Goal: Information Seeking & Learning: Learn about a topic

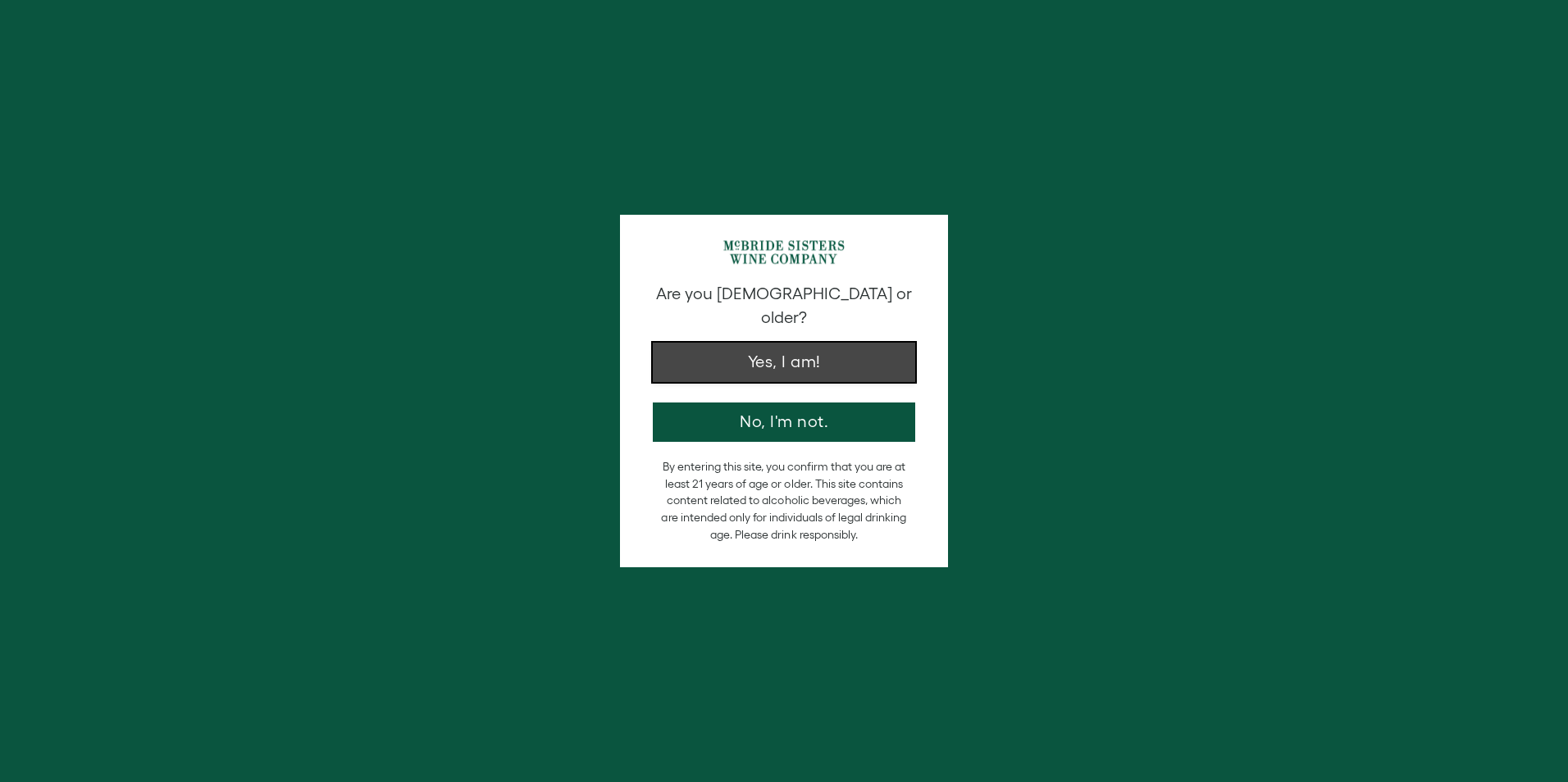
click at [884, 343] on button "Yes, I am!" at bounding box center [784, 363] width 263 height 39
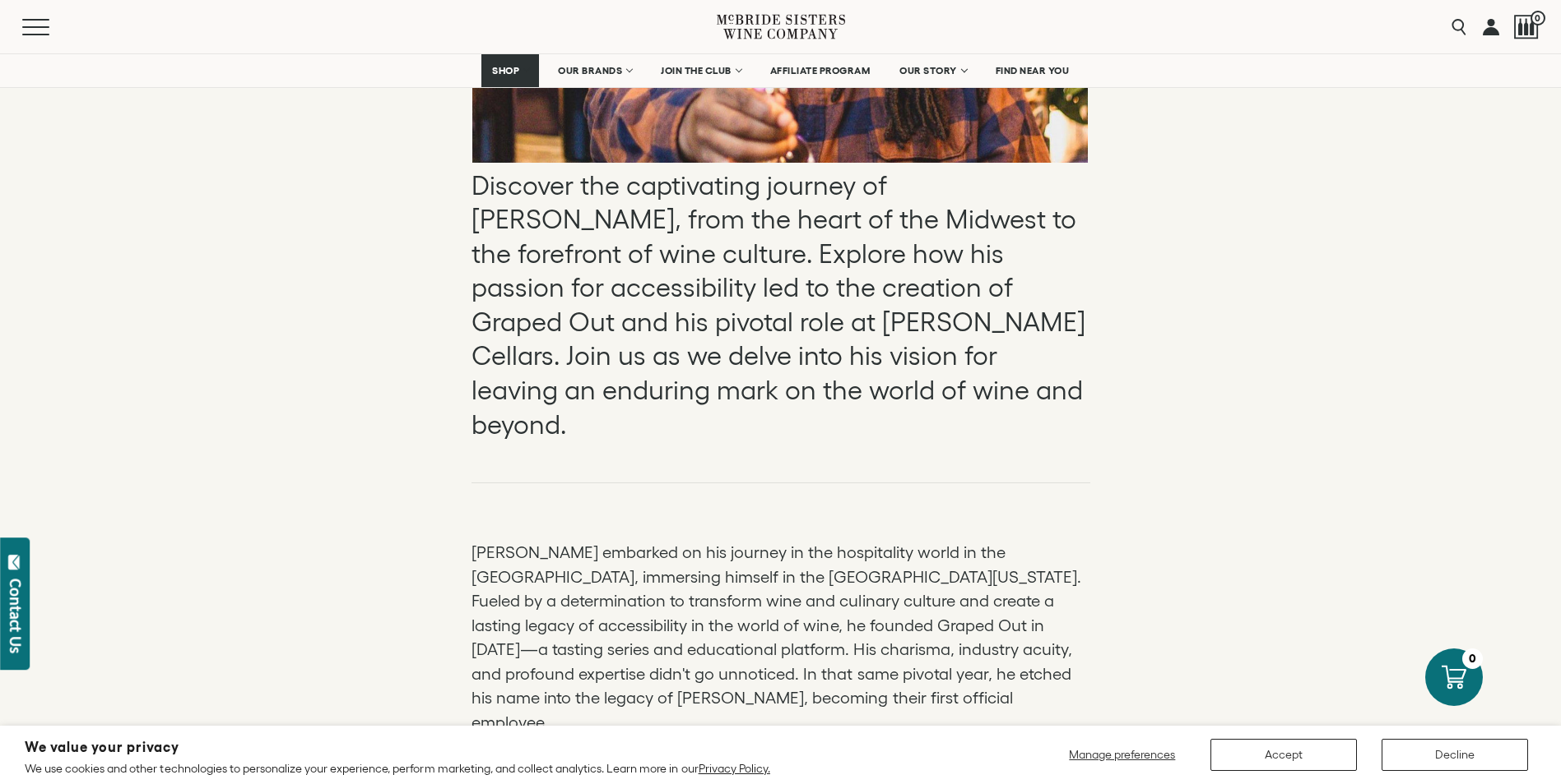
scroll to position [904, 0]
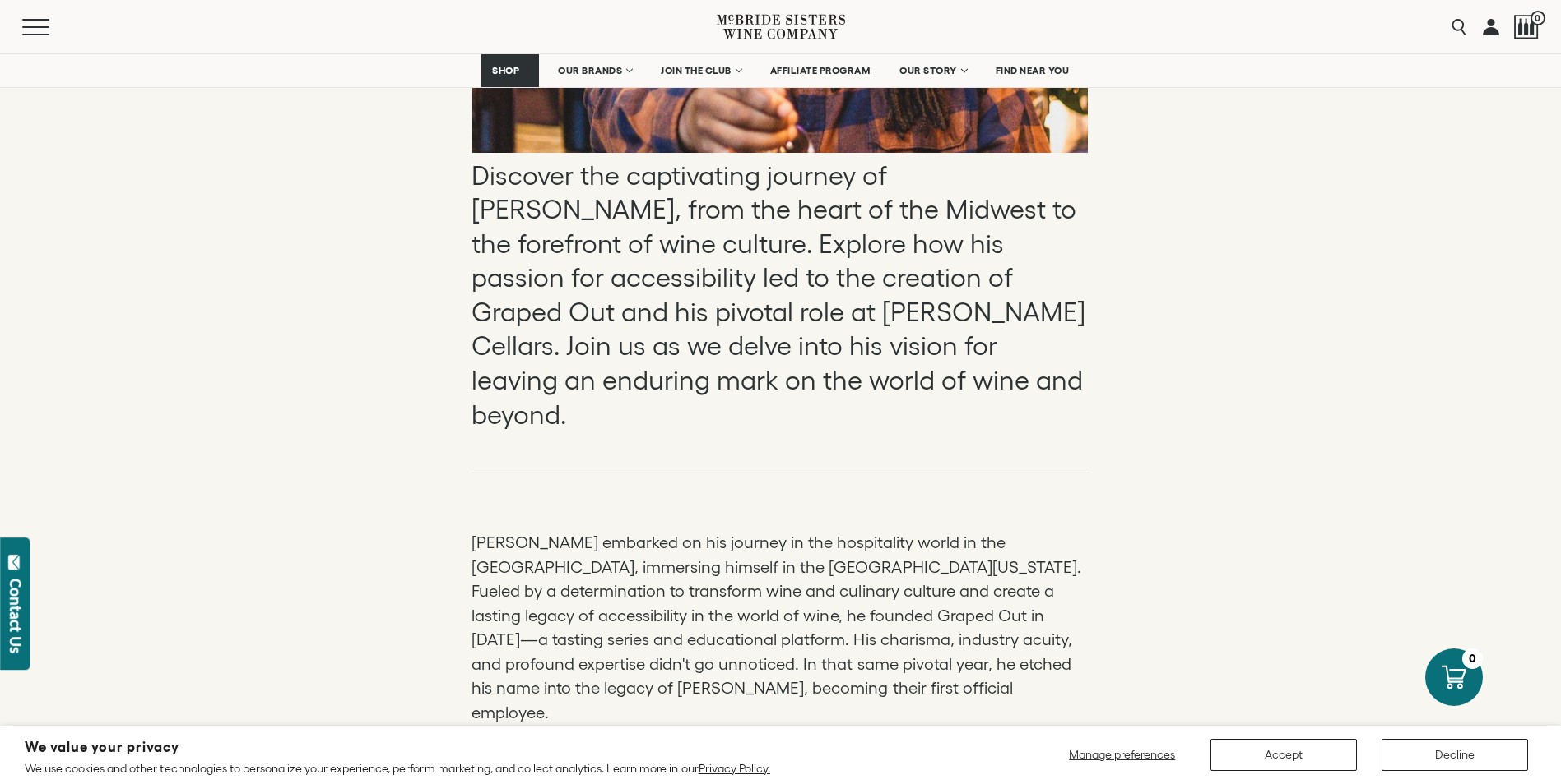
click at [872, 578] on p "[PERSON_NAME] embarked on his journey in the hospitality world in the [GEOGRAPH…" at bounding box center [780, 628] width 619 height 194
drag, startPoint x: 810, startPoint y: 586, endPoint x: 906, endPoint y: 588, distance: 96.0
click at [906, 588] on p "[PERSON_NAME] embarked on his journey in the hospitality world in the [GEOGRAPH…" at bounding box center [780, 628] width 619 height 194
drag, startPoint x: 906, startPoint y: 588, endPoint x: 881, endPoint y: 587, distance: 25.0
click at [881, 587] on p "[PERSON_NAME] embarked on his journey in the hospitality world in the [GEOGRAPH…" at bounding box center [780, 628] width 619 height 194
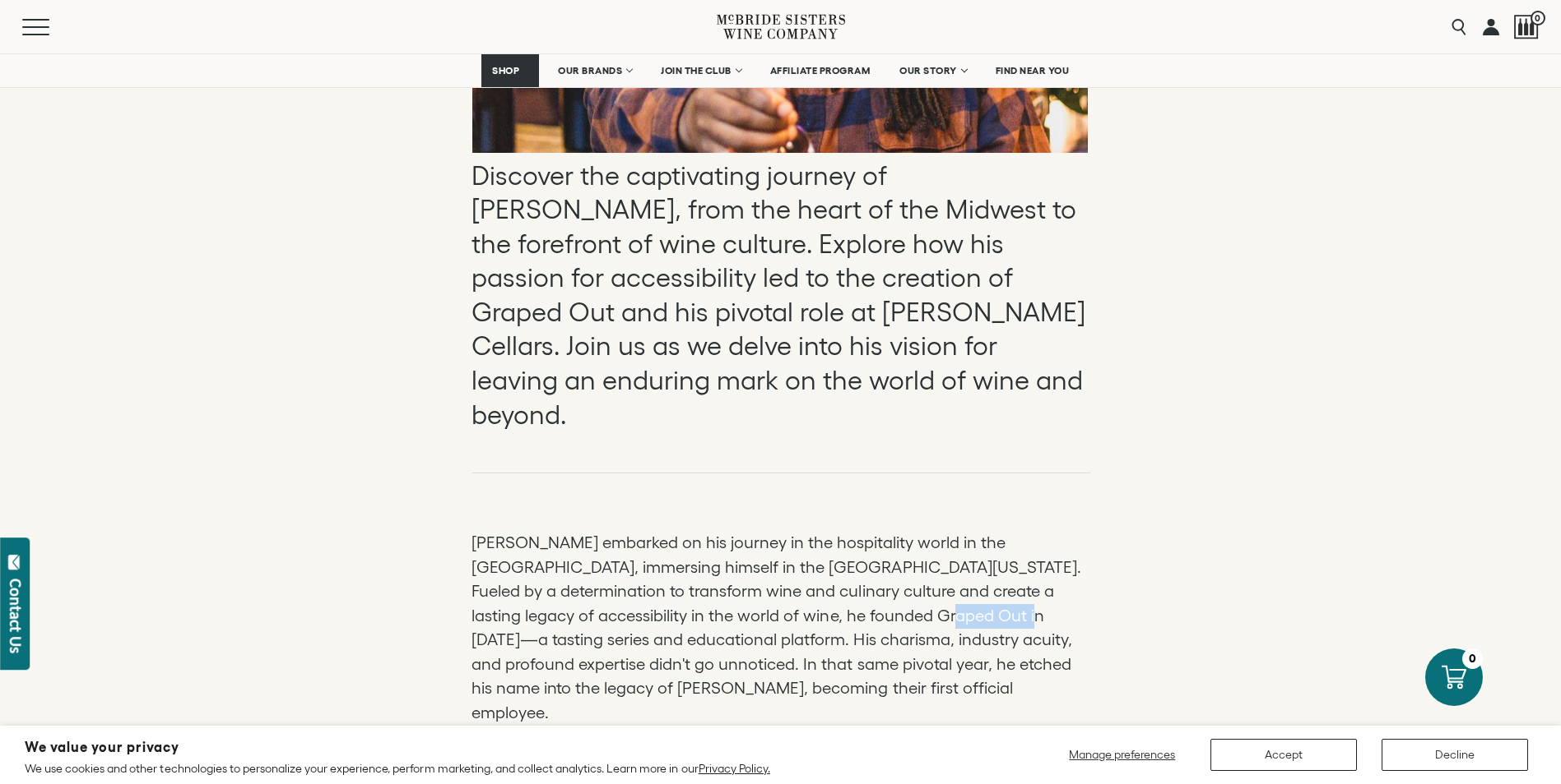
drag, startPoint x: 898, startPoint y: 579, endPoint x: 810, endPoint y: 581, distance: 88.0
click at [810, 581] on p "[PERSON_NAME] embarked on his journey in the hospitality world in the [GEOGRAPH…" at bounding box center [780, 628] width 619 height 194
drag, startPoint x: 810, startPoint y: 581, endPoint x: 819, endPoint y: 580, distance: 9.1
copy p "Graped Out"
